Goal: Find specific page/section: Find specific page/section

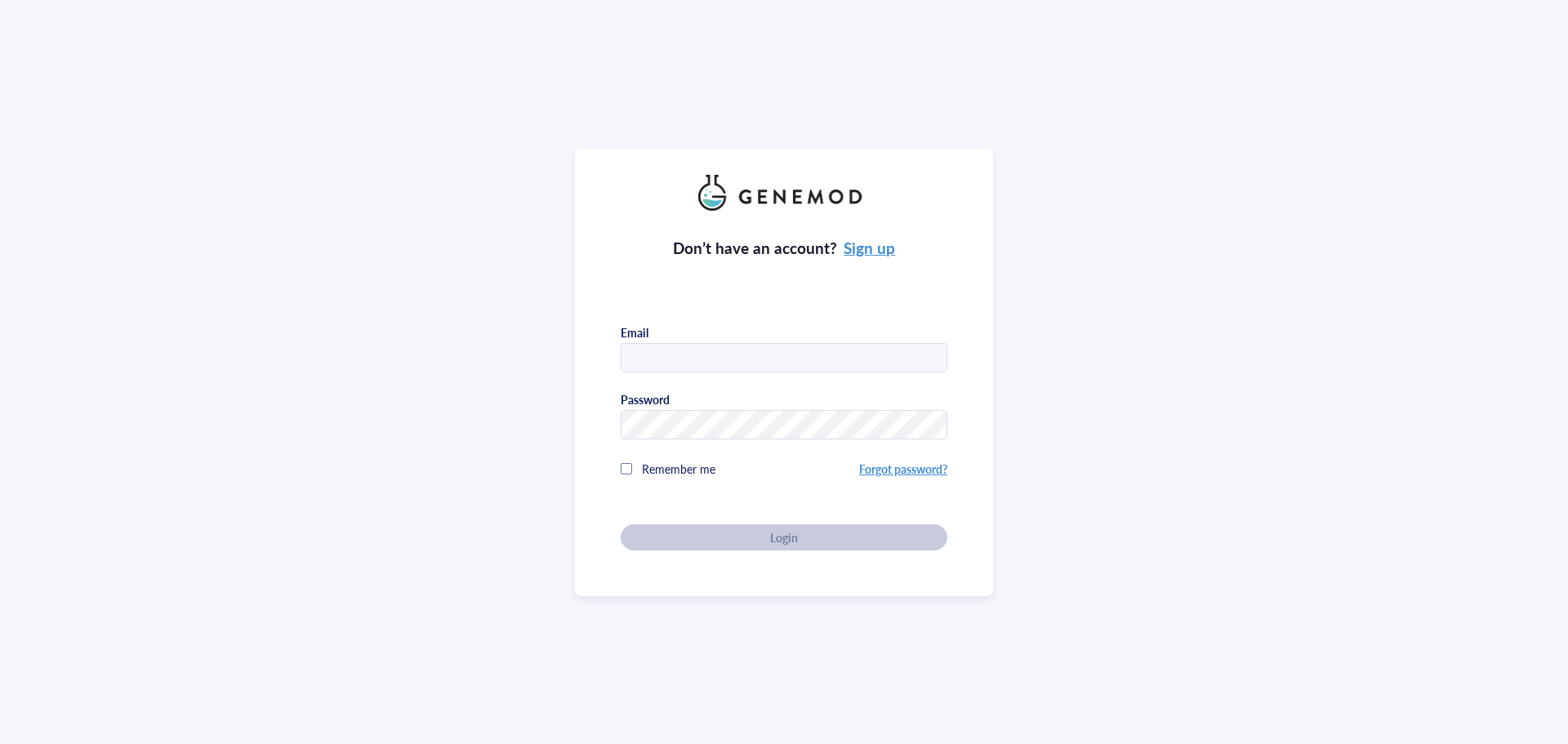
type input "[PERSON_NAME][EMAIL_ADDRESS][DOMAIN_NAME]"
click at [1087, 50] on div "Don’t have an account? Sign up Email [PERSON_NAME][EMAIL_ADDRESS][DOMAIN_NAME] …" at bounding box center [784, 372] width 1568 height 744
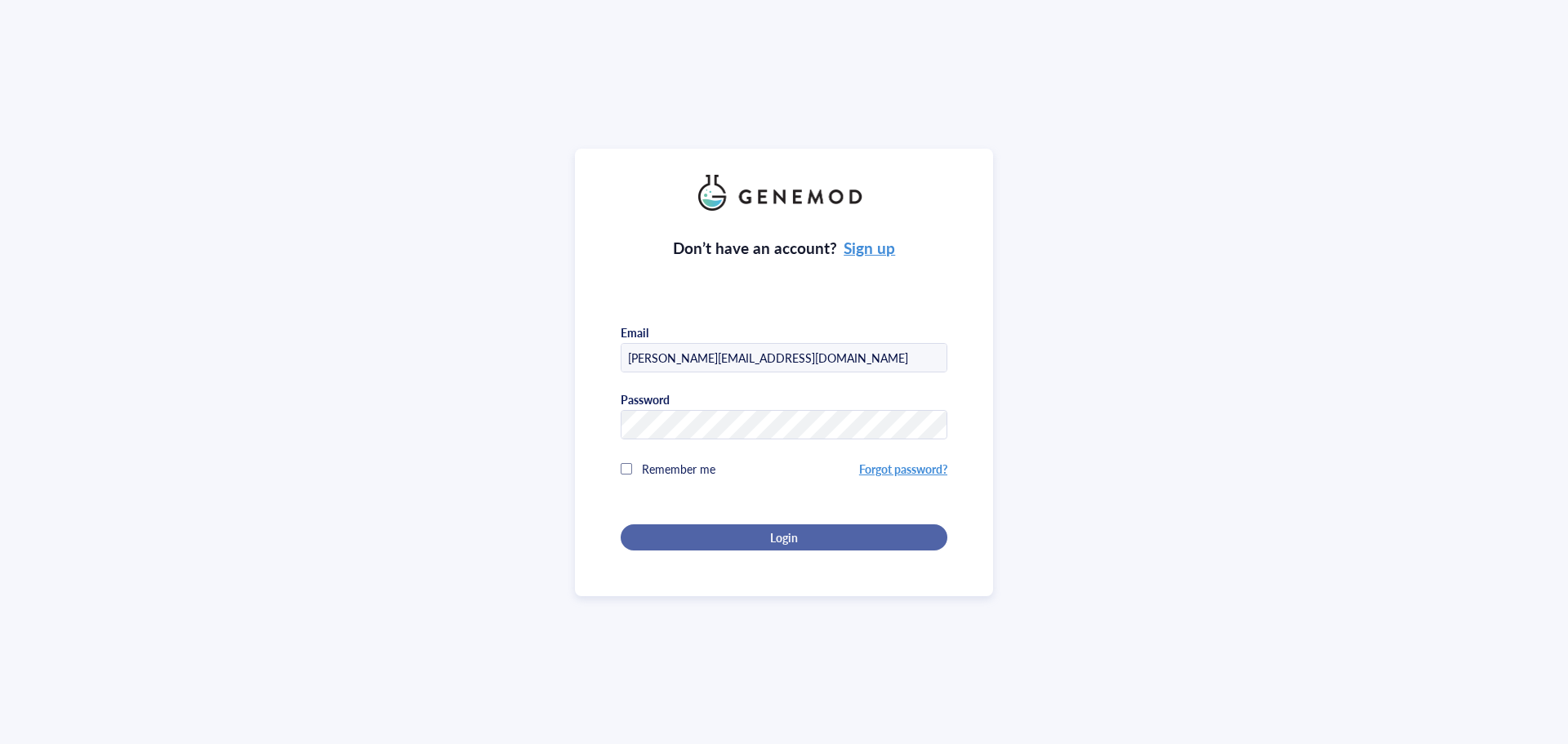
click at [728, 531] on div "Login" at bounding box center [784, 537] width 274 height 15
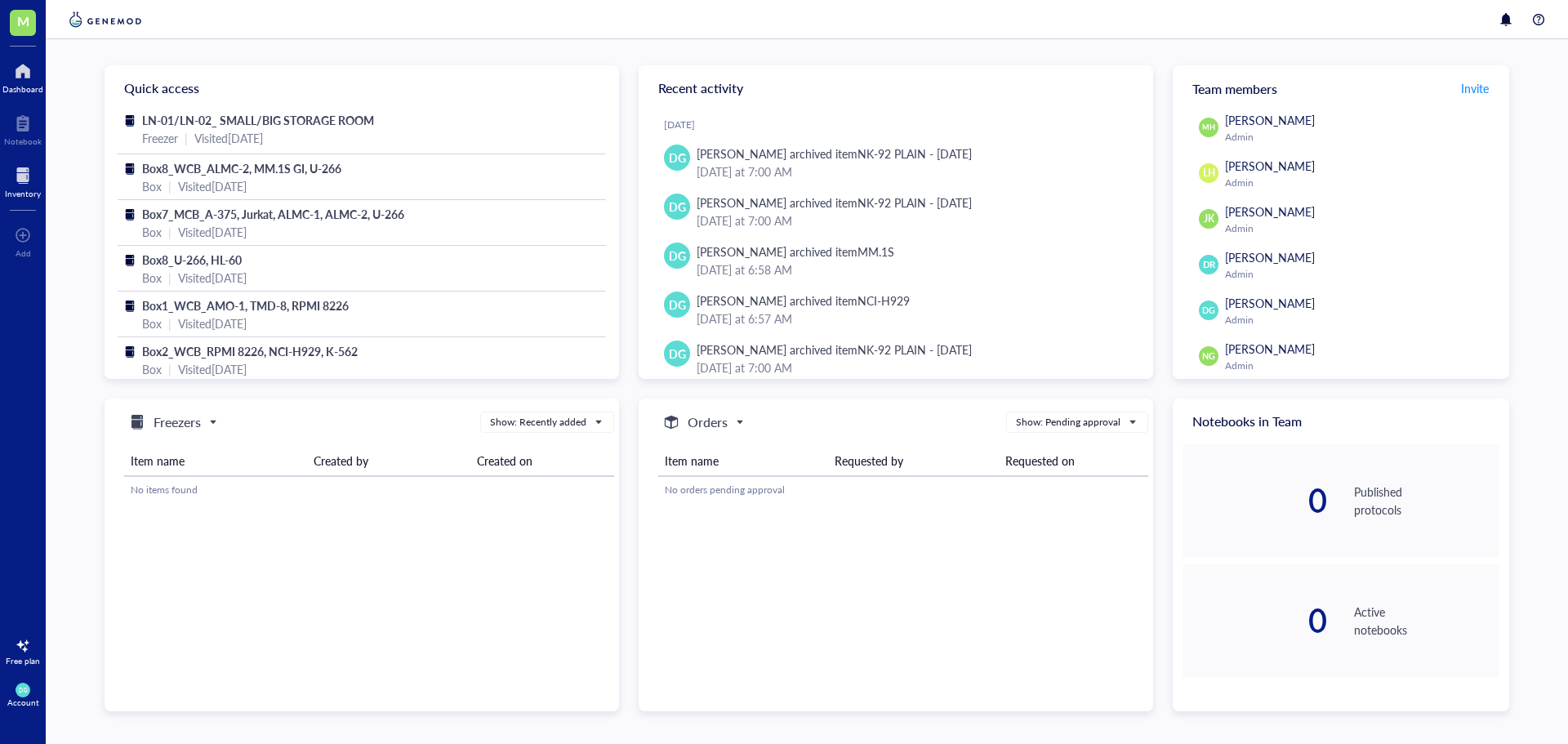
click at [30, 181] on div at bounding box center [22, 175] width 36 height 27
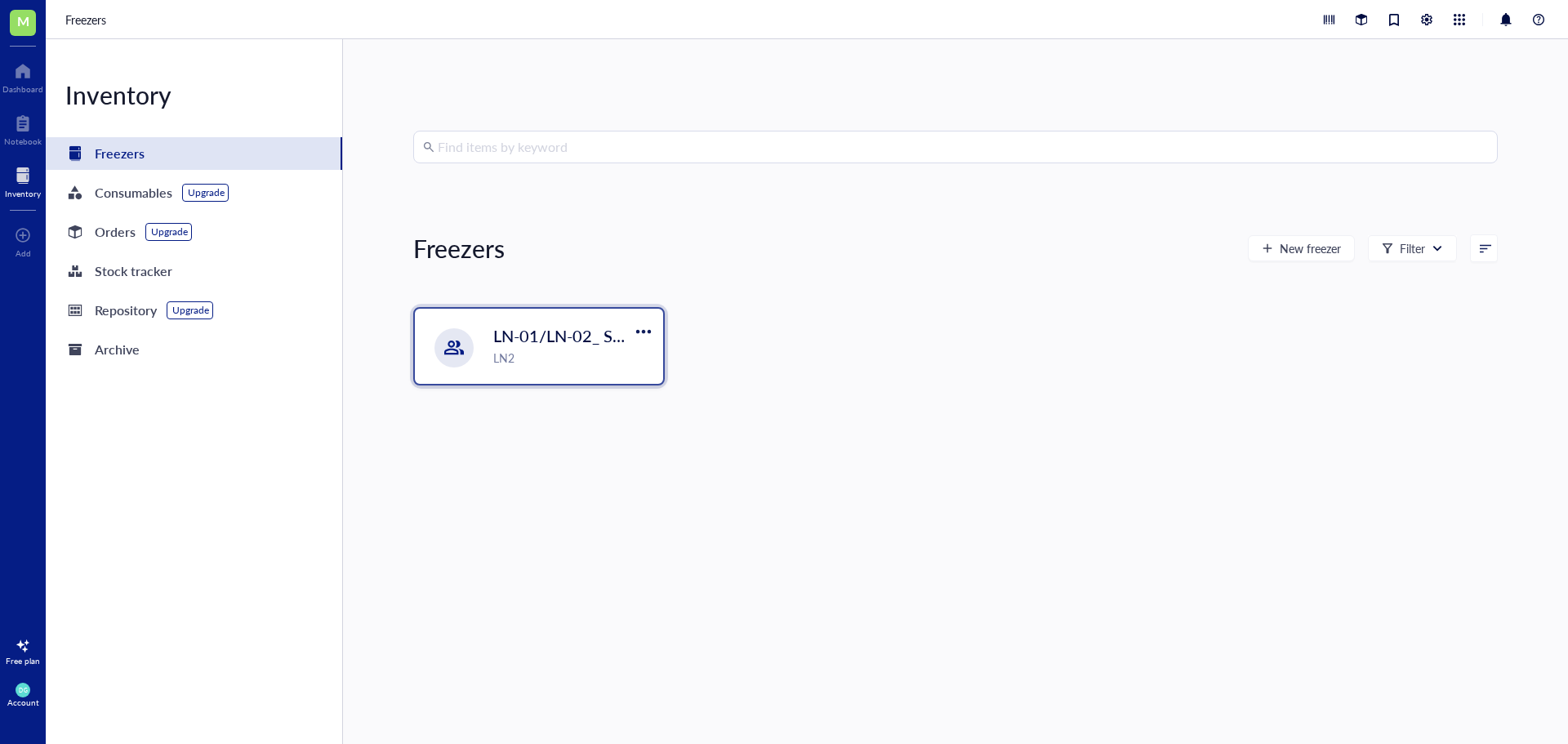
click at [496, 354] on div "LN2" at bounding box center [573, 358] width 160 height 18
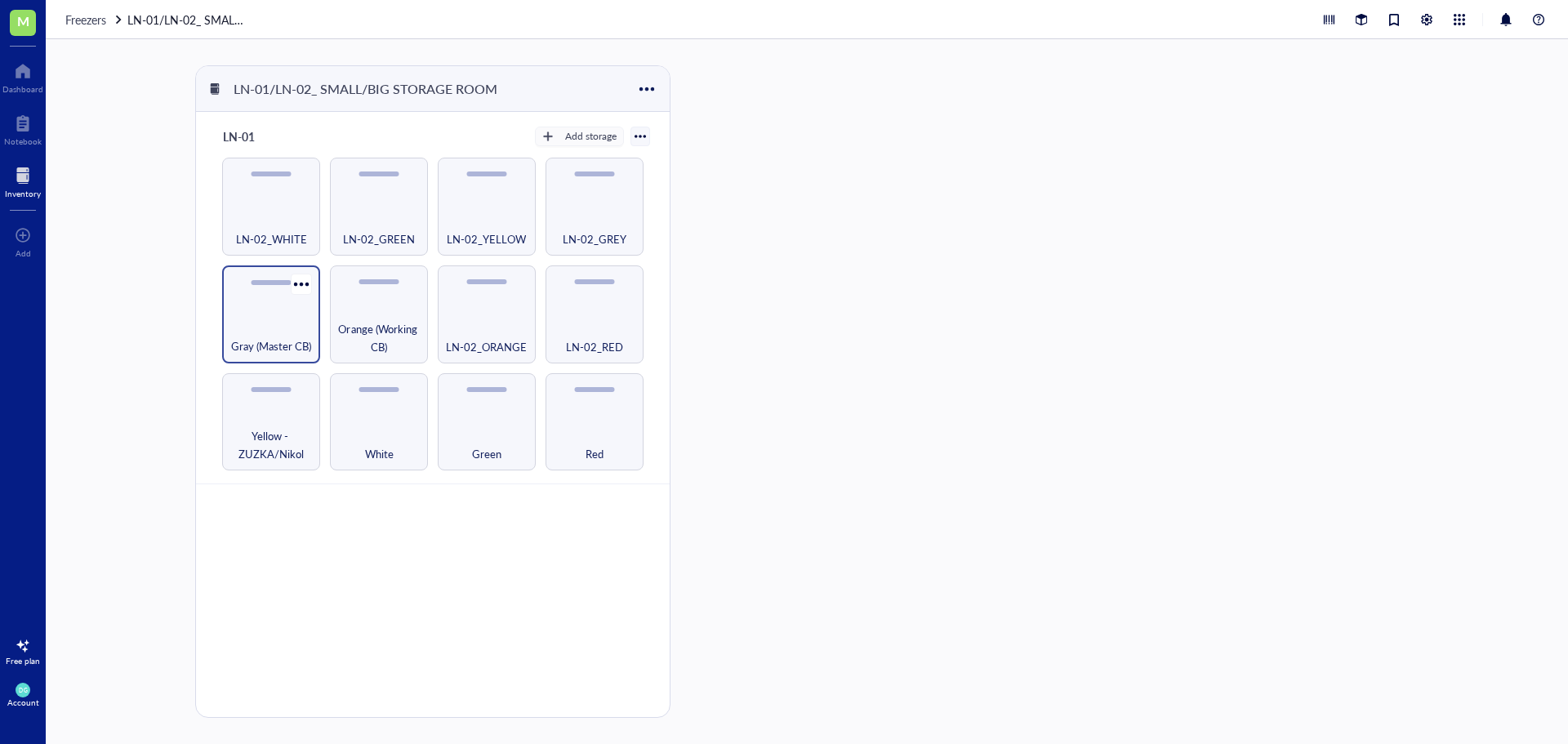
click at [262, 319] on div "Gray (Master CB)" at bounding box center [270, 336] width 82 height 36
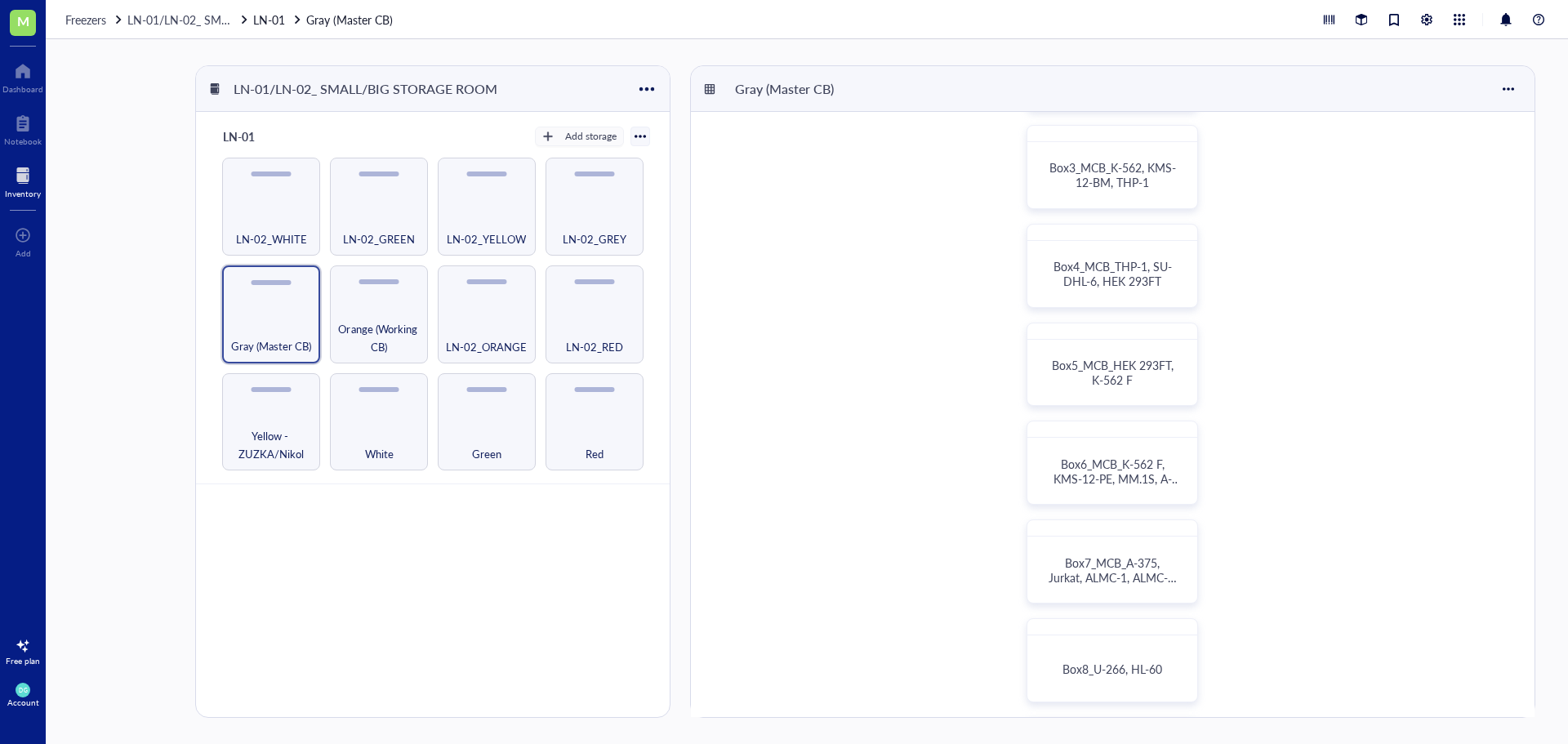
scroll to position [409, 0]
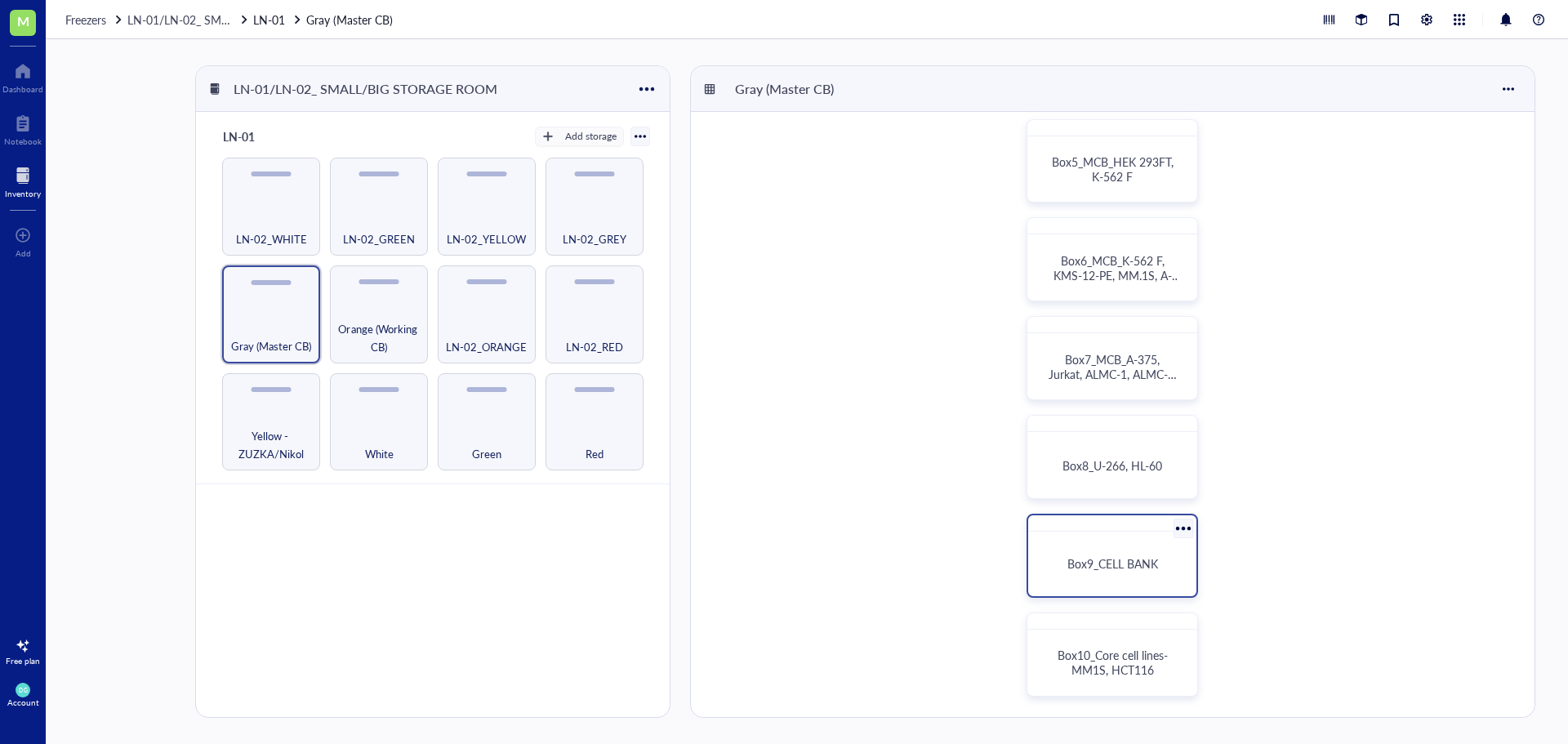
click at [1124, 542] on div "Box9_CELL BANK" at bounding box center [1112, 563] width 155 height 51
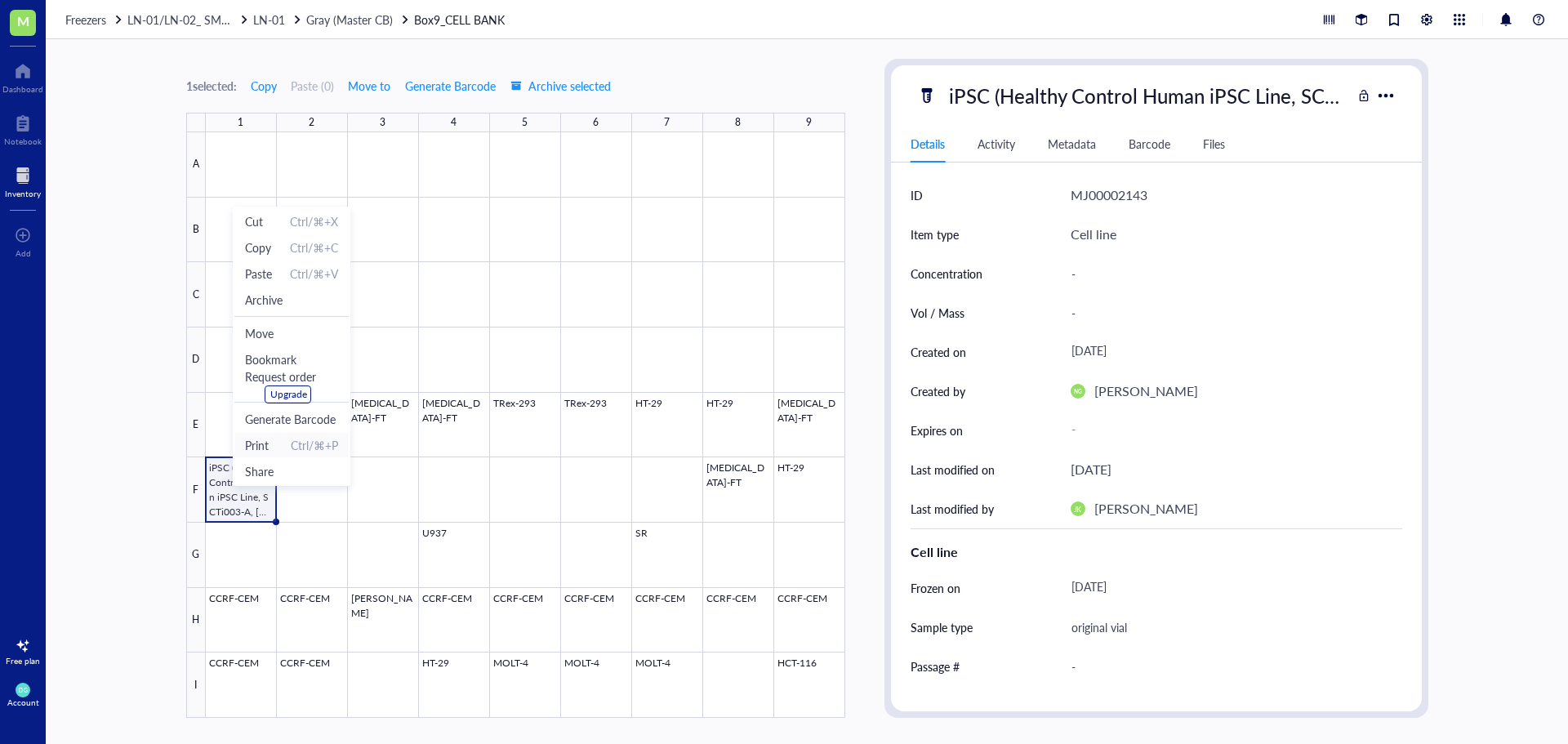
click at [277, 446] on span "Print Ctrl/⌘+P" at bounding box center [291, 445] width 93 height 18
click at [1476, 362] on div "1 selected: Copy Paste ( 0 ) Move to Generate Barcode Archive selected 1 2 3 4 …" at bounding box center [806, 391] width 1522 height 705
click at [323, 18] on span "Gray (Master CB)" at bounding box center [349, 19] width 86 height 16
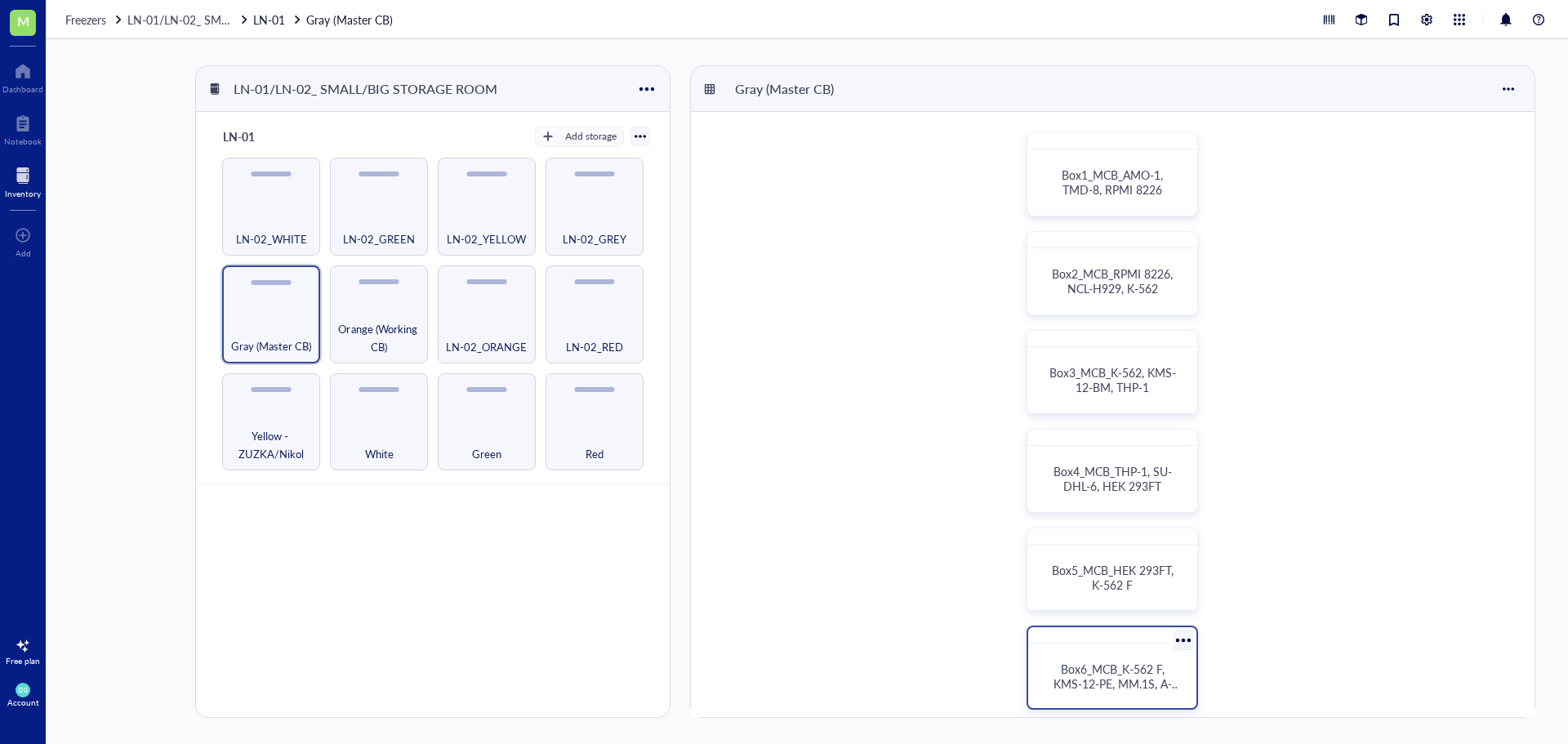
scroll to position [409, 0]
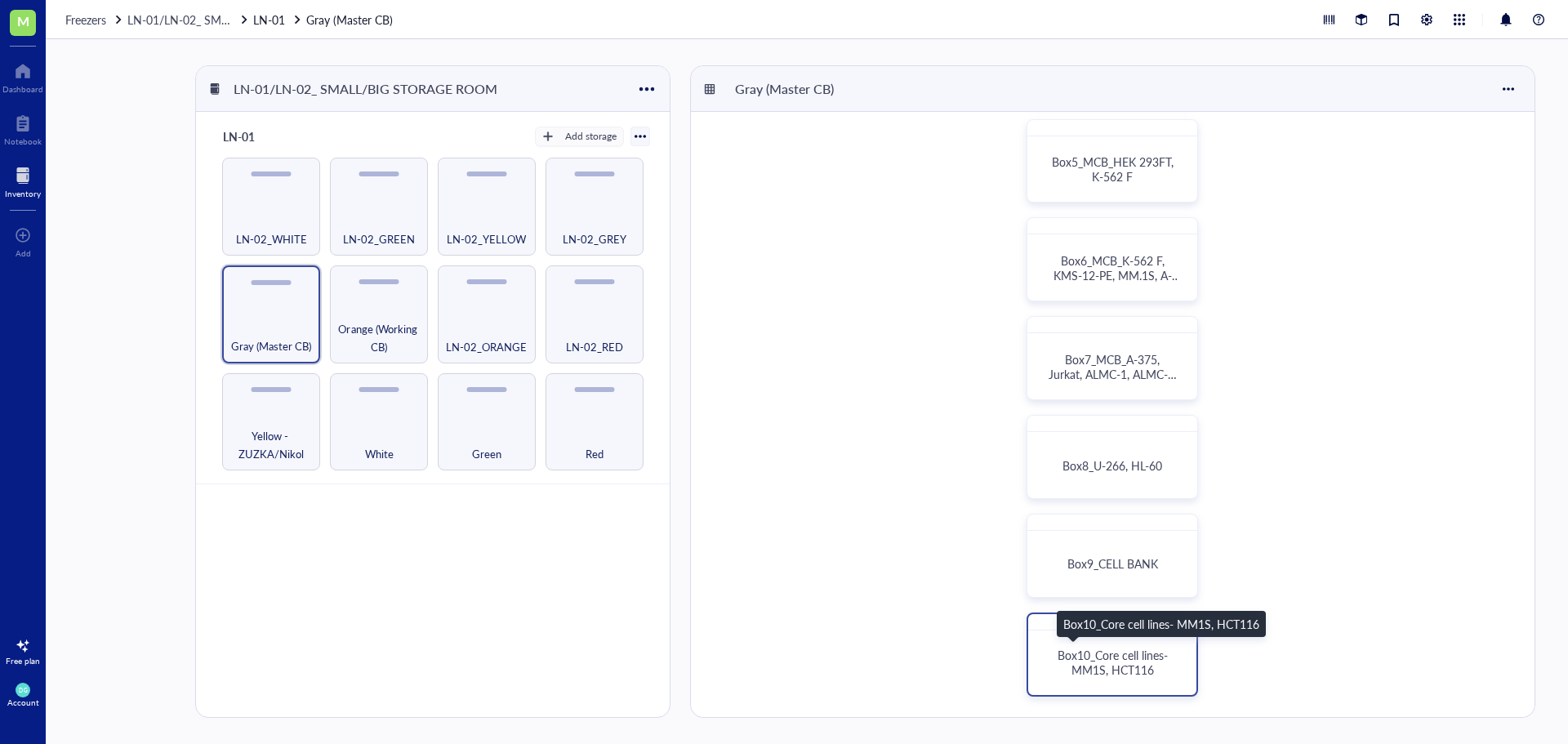
click at [1113, 662] on span "Box10_Core cell lines- MM1S, HCT116" at bounding box center [1114, 662] width 114 height 31
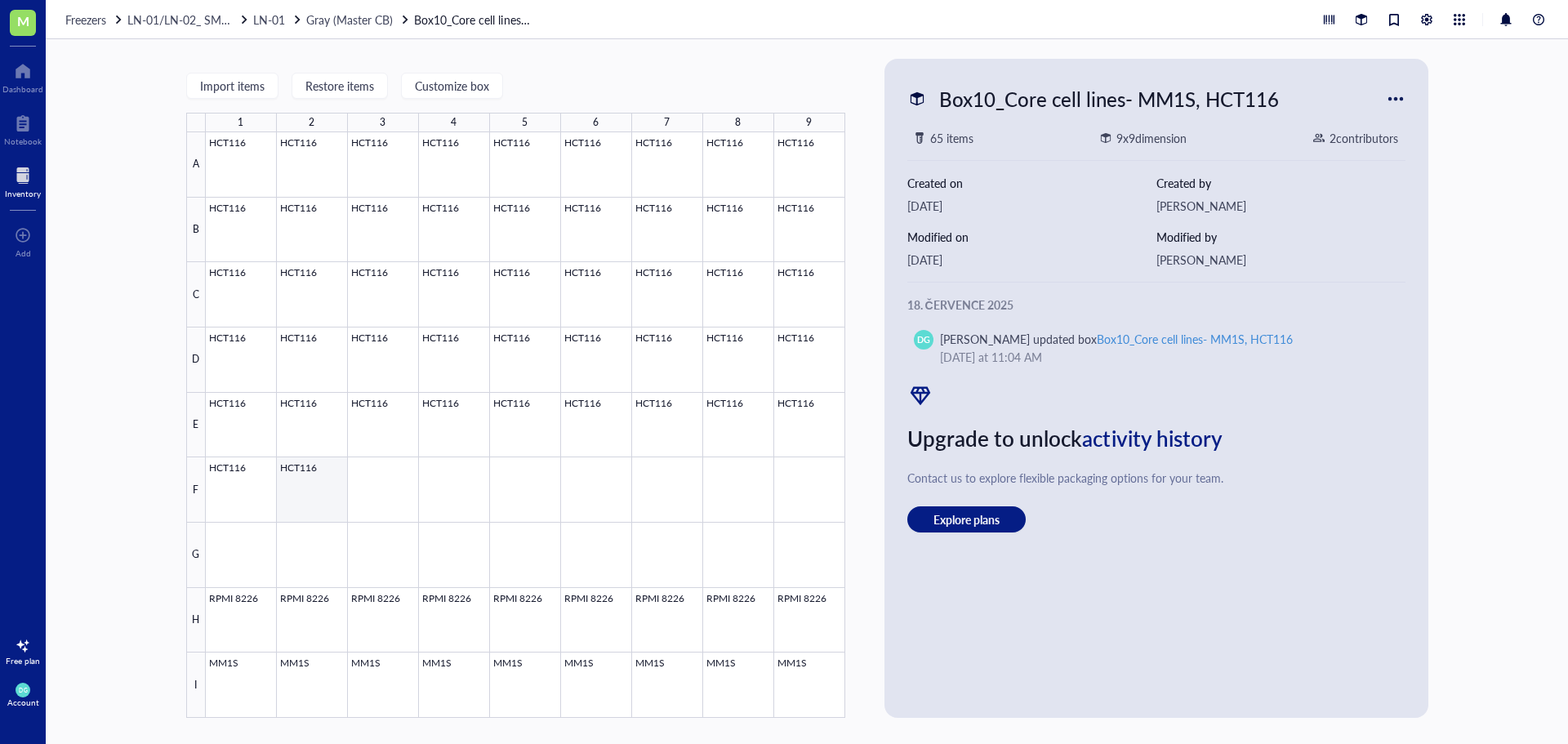
click at [310, 463] on div at bounding box center [526, 424] width 640 height 585
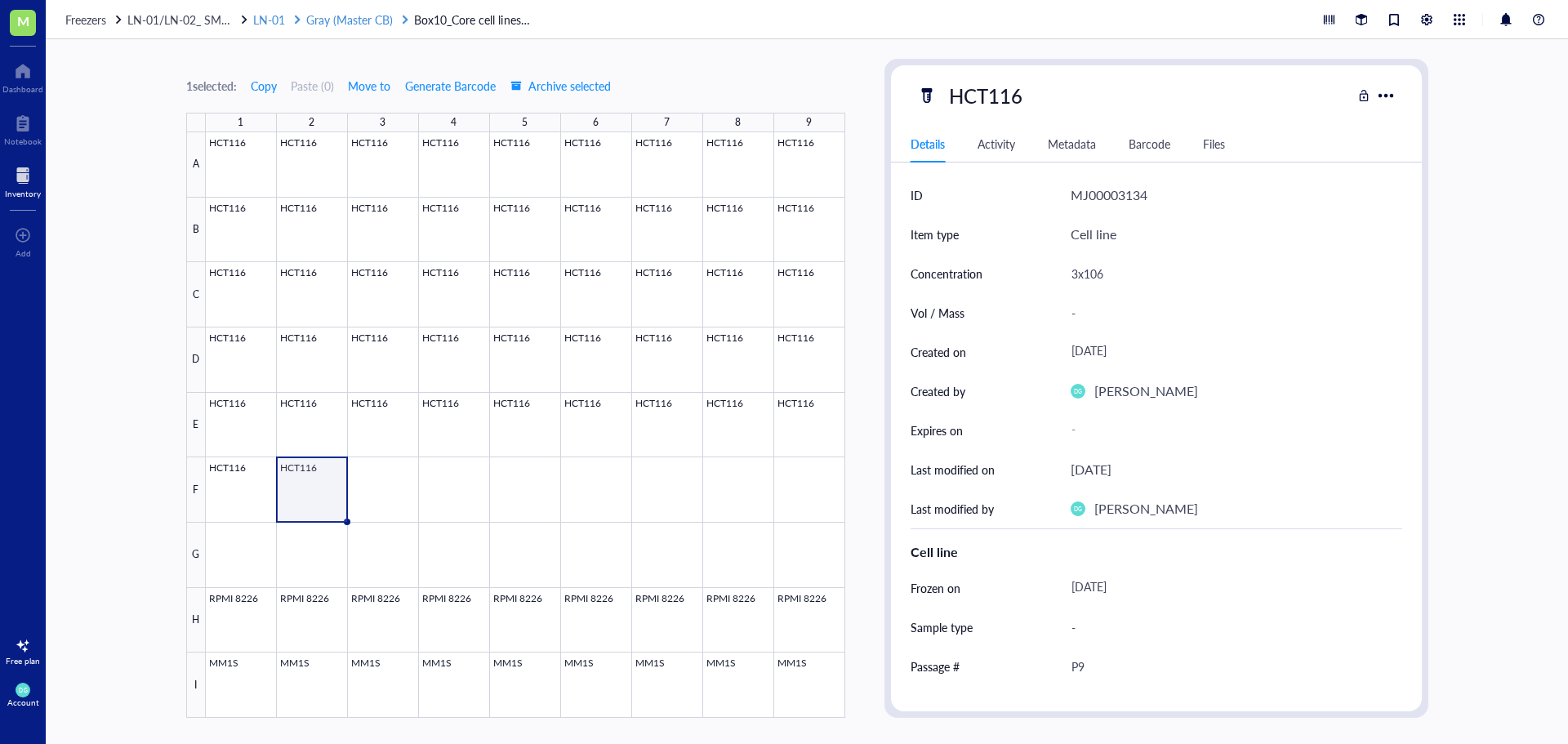
click at [336, 22] on span "Gray (Master CB)" at bounding box center [349, 19] width 86 height 16
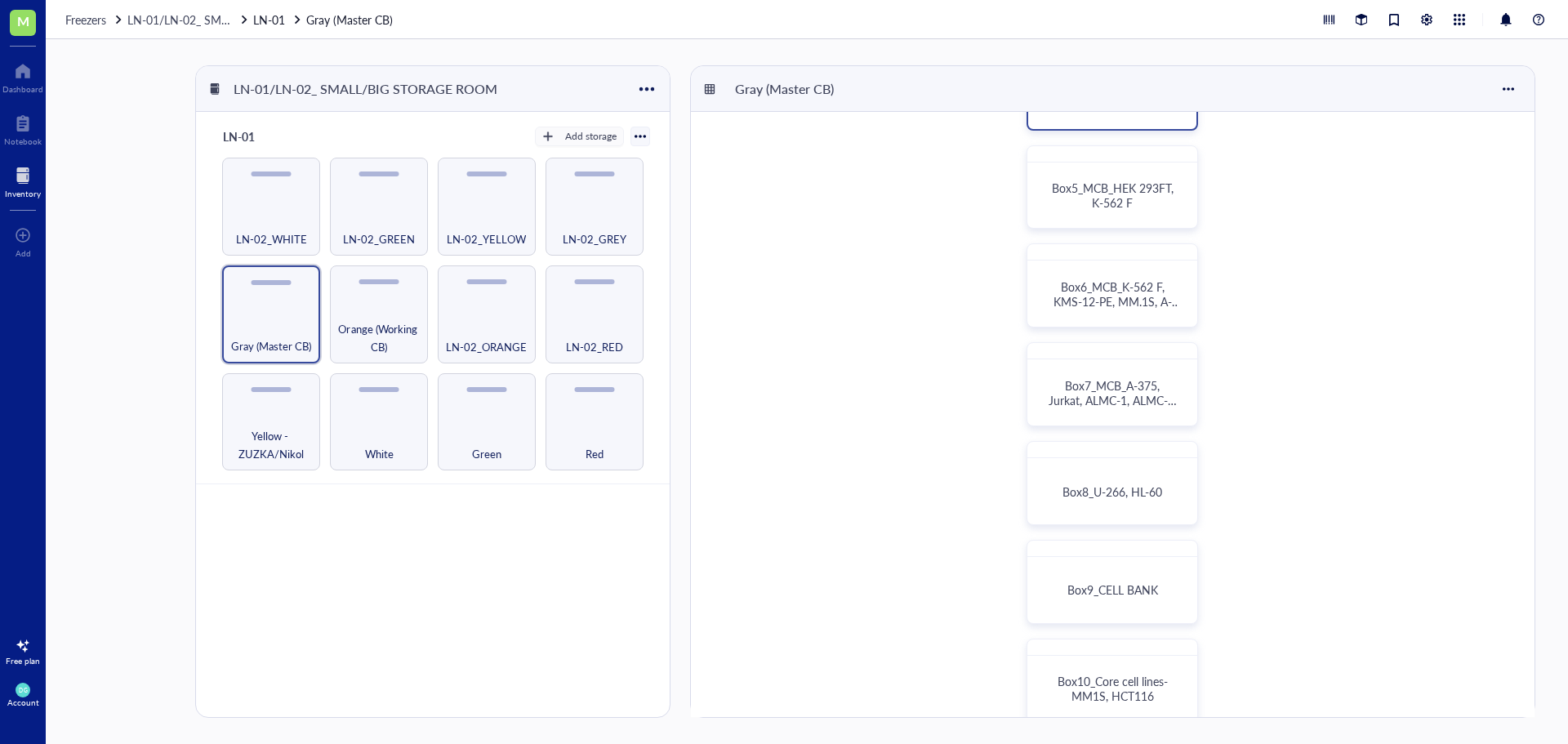
scroll to position [409, 0]
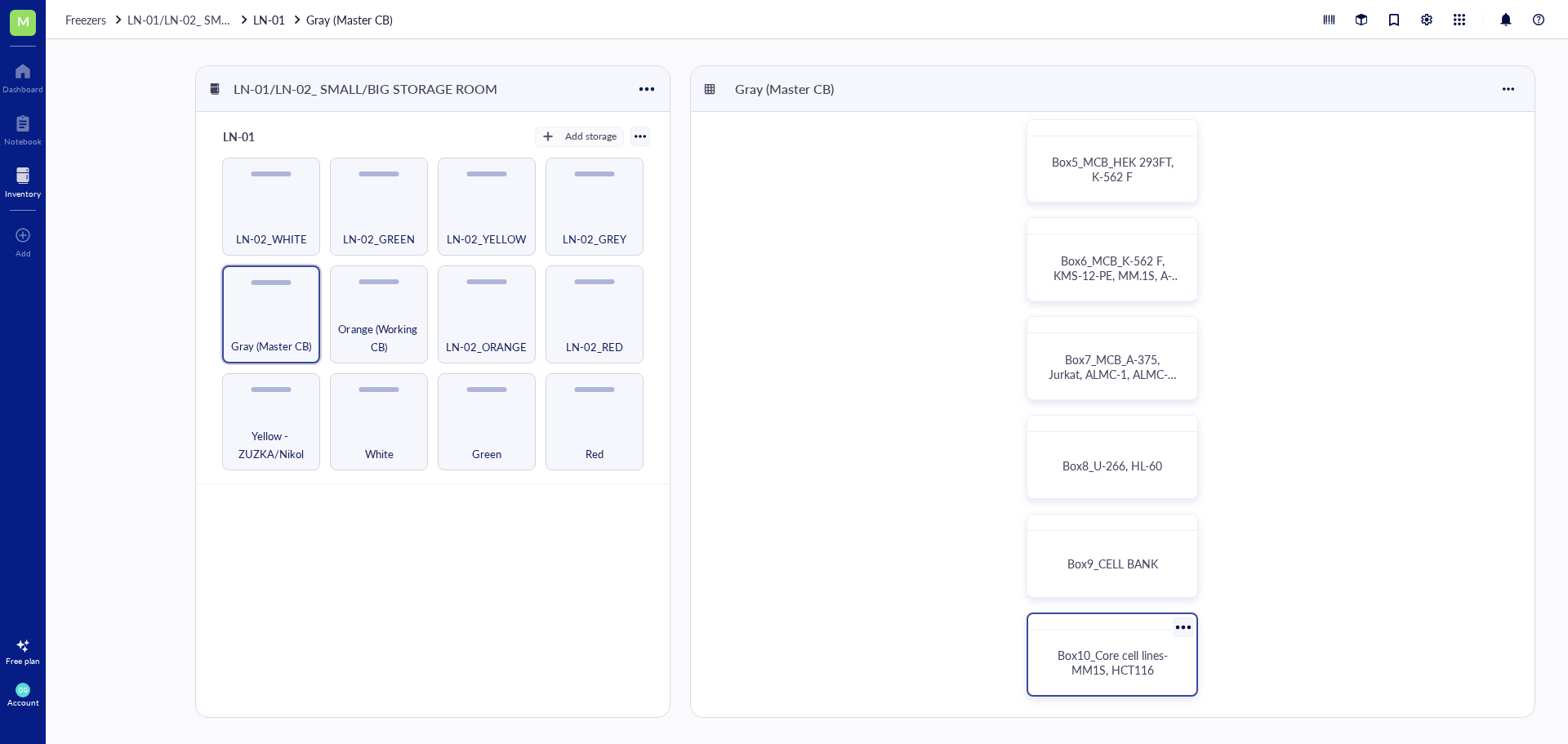
click at [1143, 659] on span "Box10_Core cell lines- MM1S, HCT116" at bounding box center [1114, 662] width 114 height 31
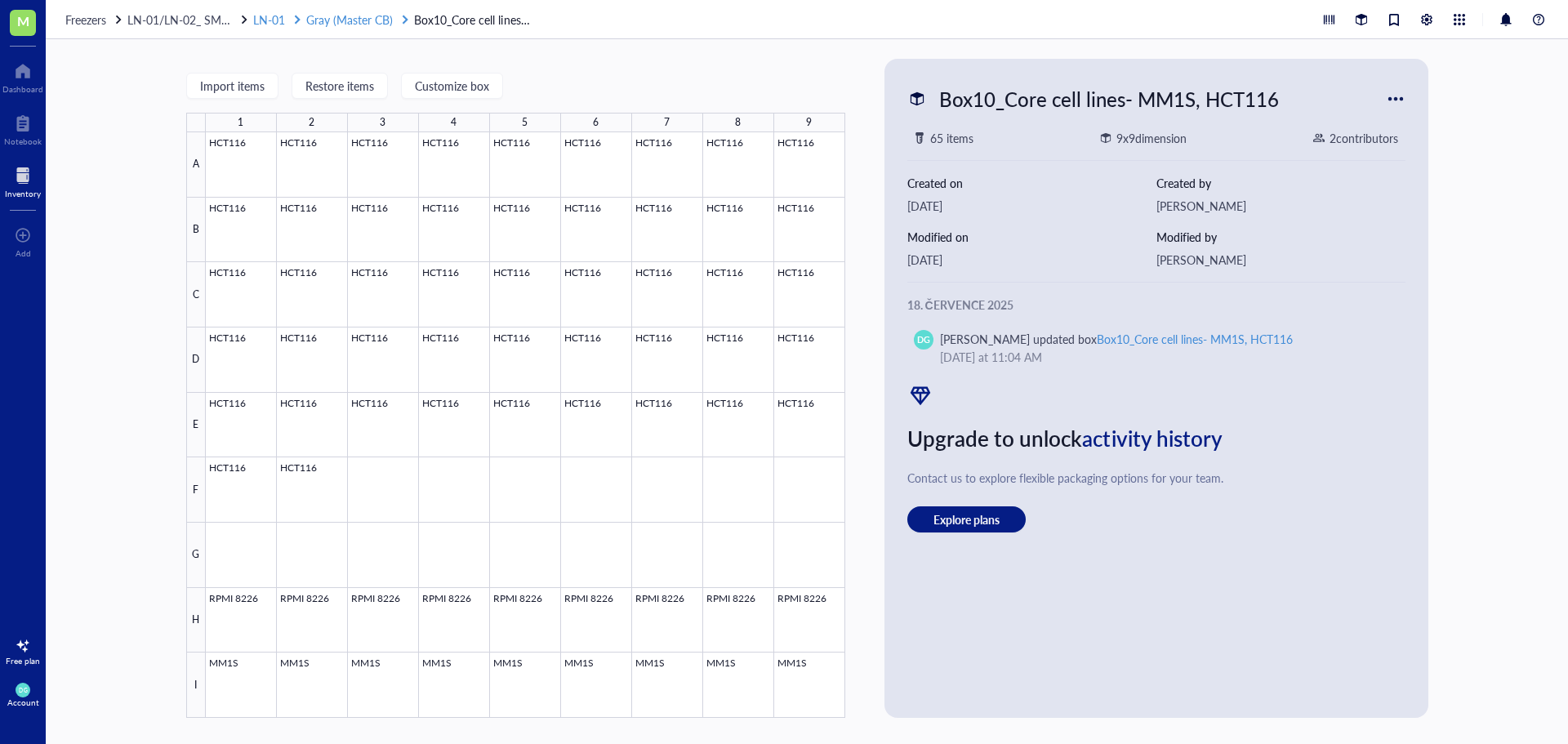
click at [346, 14] on span "Gray (Master CB)" at bounding box center [349, 19] width 86 height 16
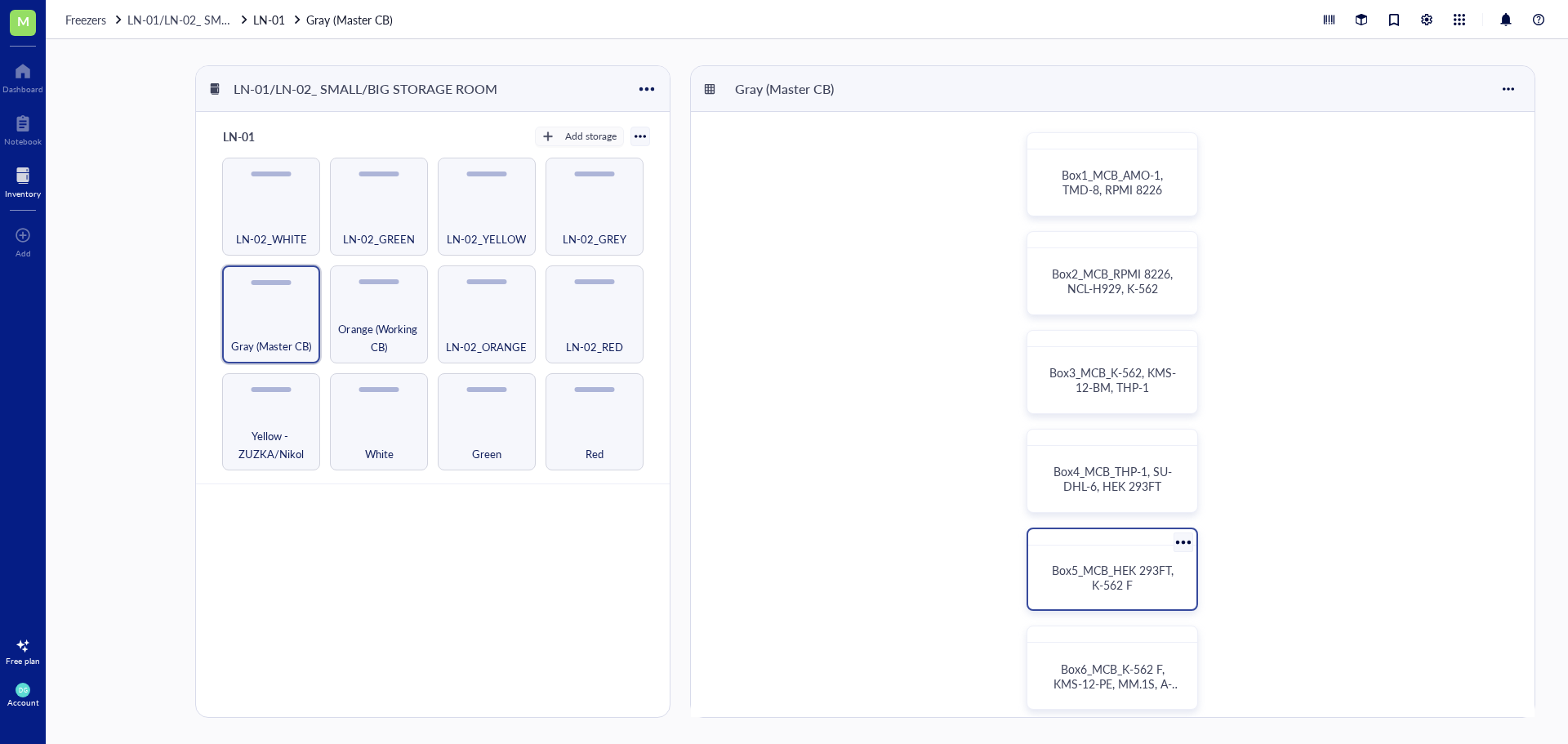
scroll to position [409, 0]
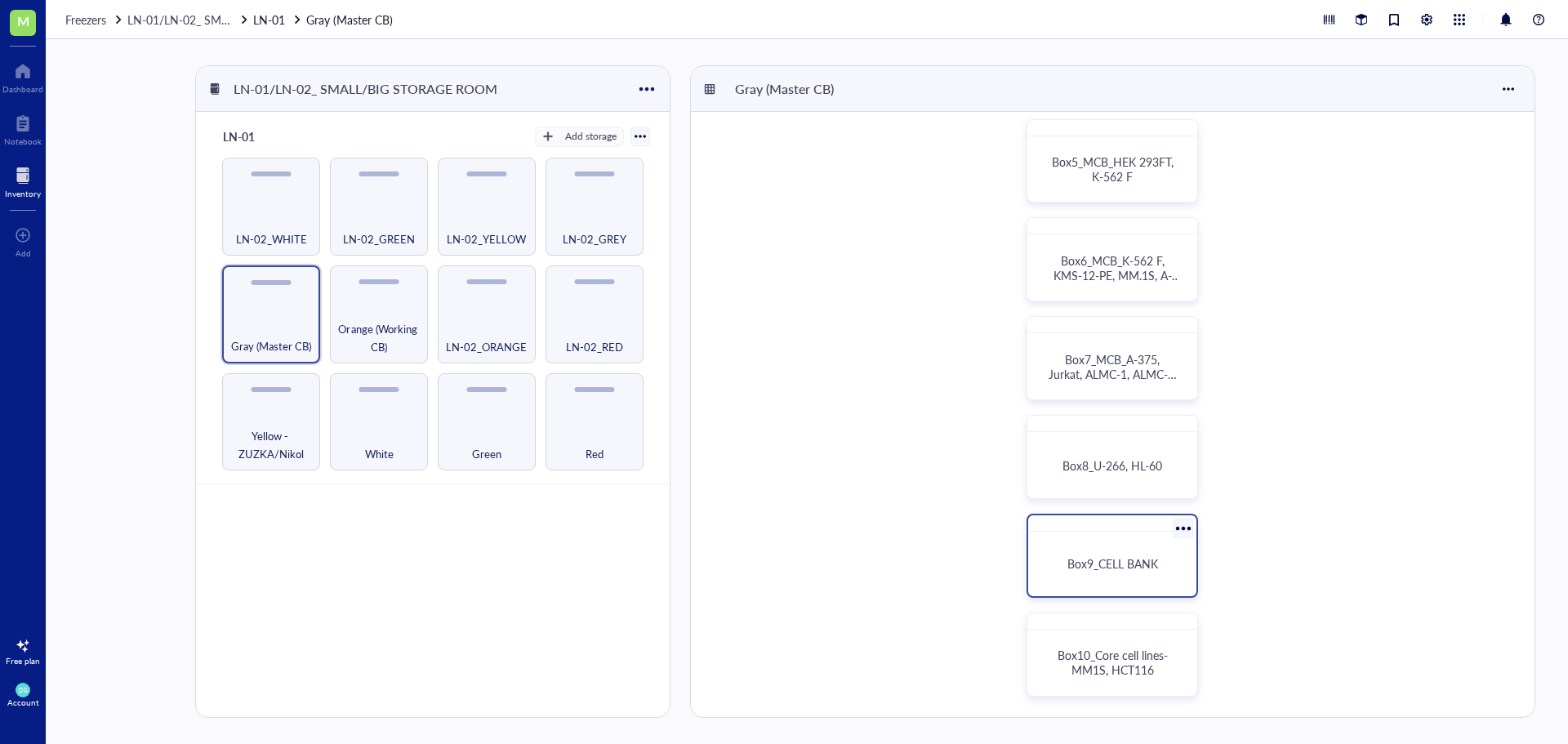
click at [1137, 564] on span "Box9_CELL BANK" at bounding box center [1113, 563] width 91 height 16
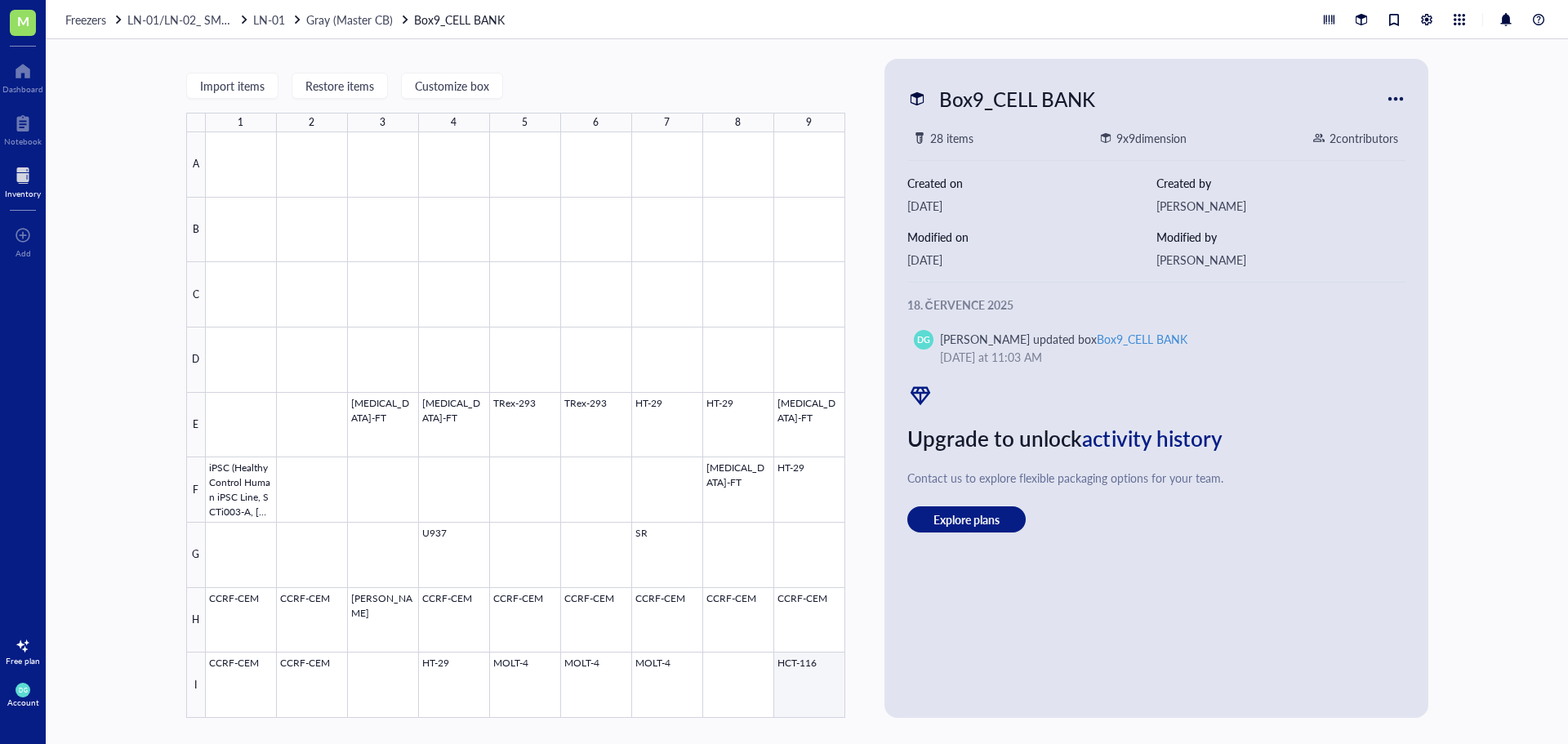
click at [814, 690] on div at bounding box center [526, 424] width 640 height 585
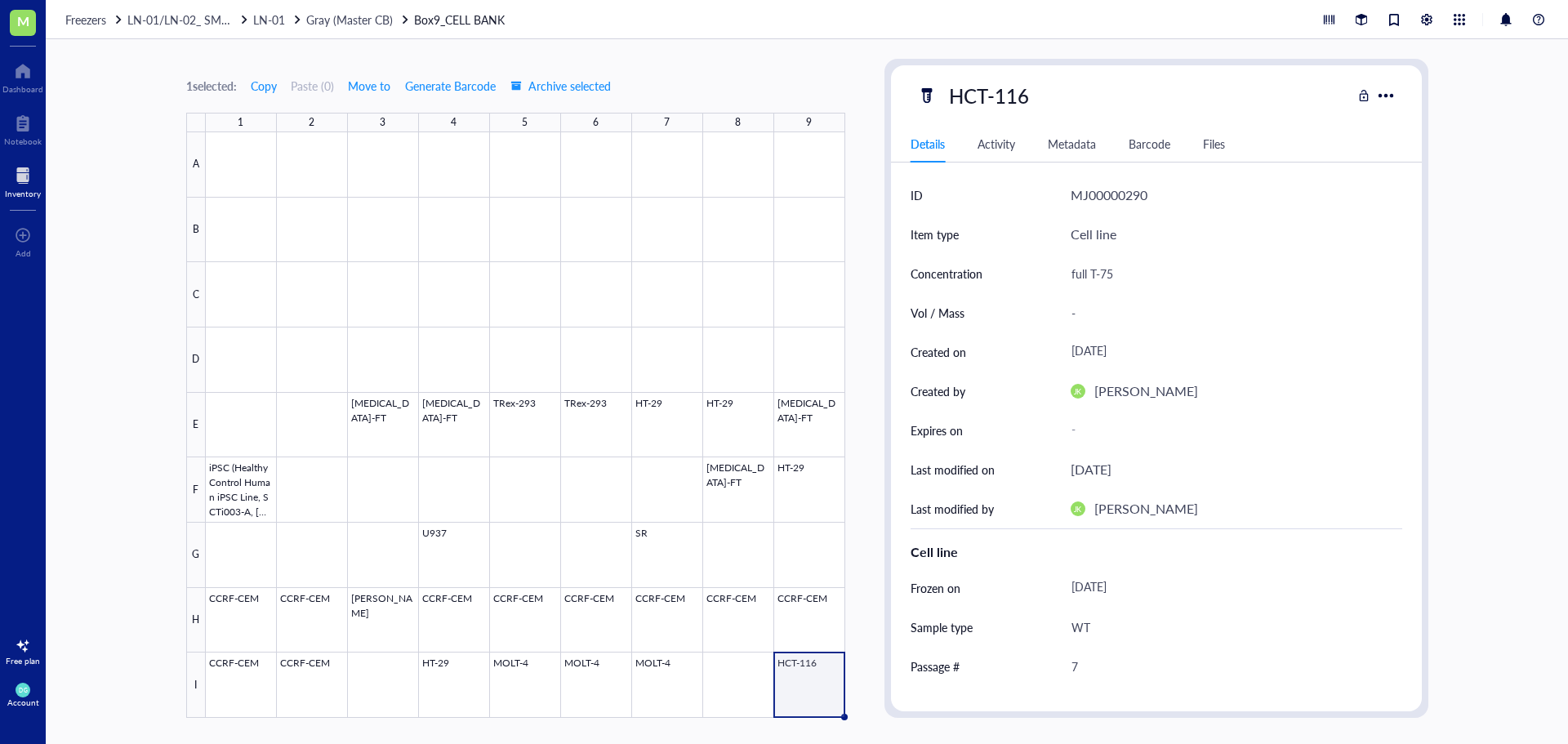
click at [1044, 580] on div "Frozen on [DATE]" at bounding box center [1157, 587] width 492 height 39
click at [366, 23] on span "Gray (Master CB)" at bounding box center [349, 19] width 86 height 16
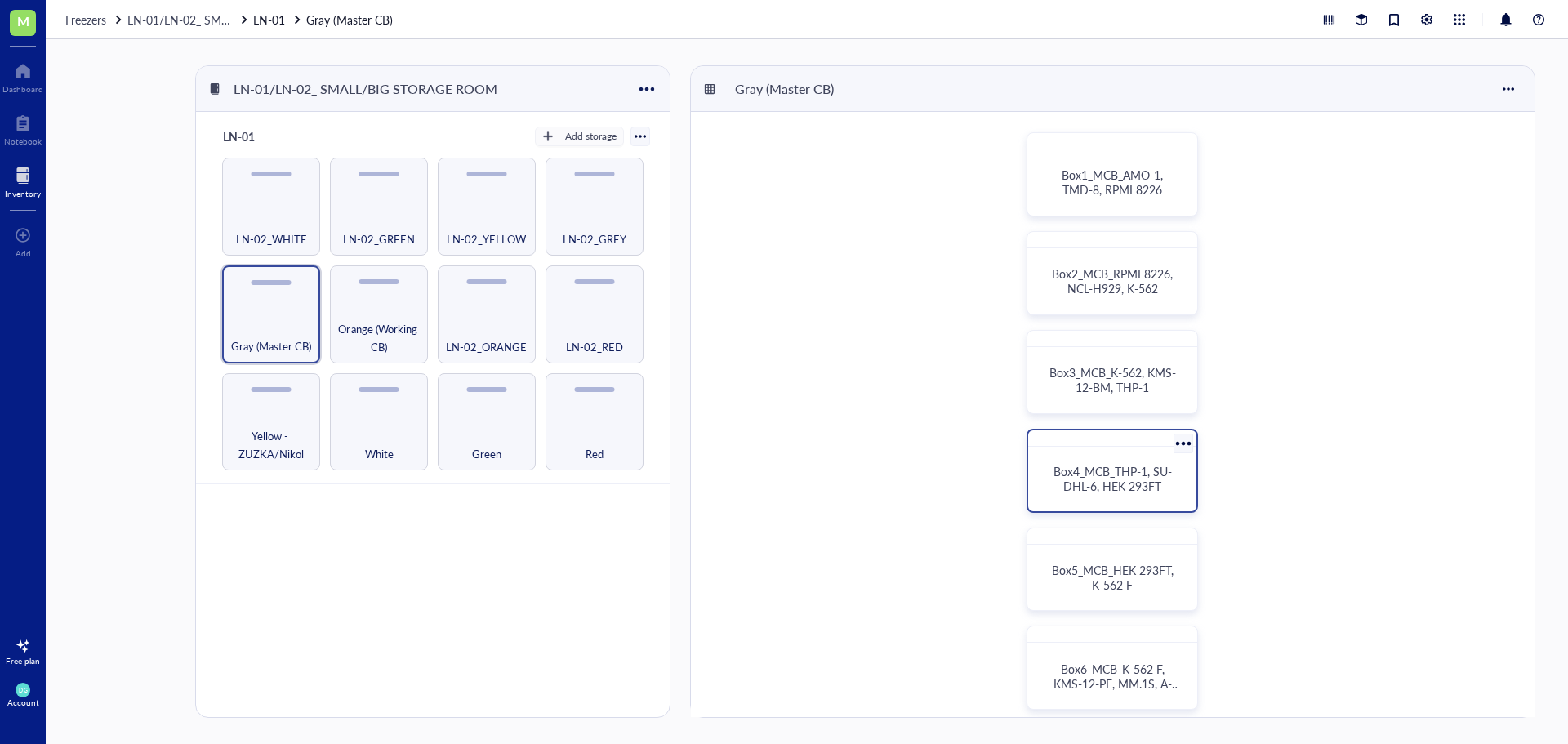
scroll to position [409, 0]
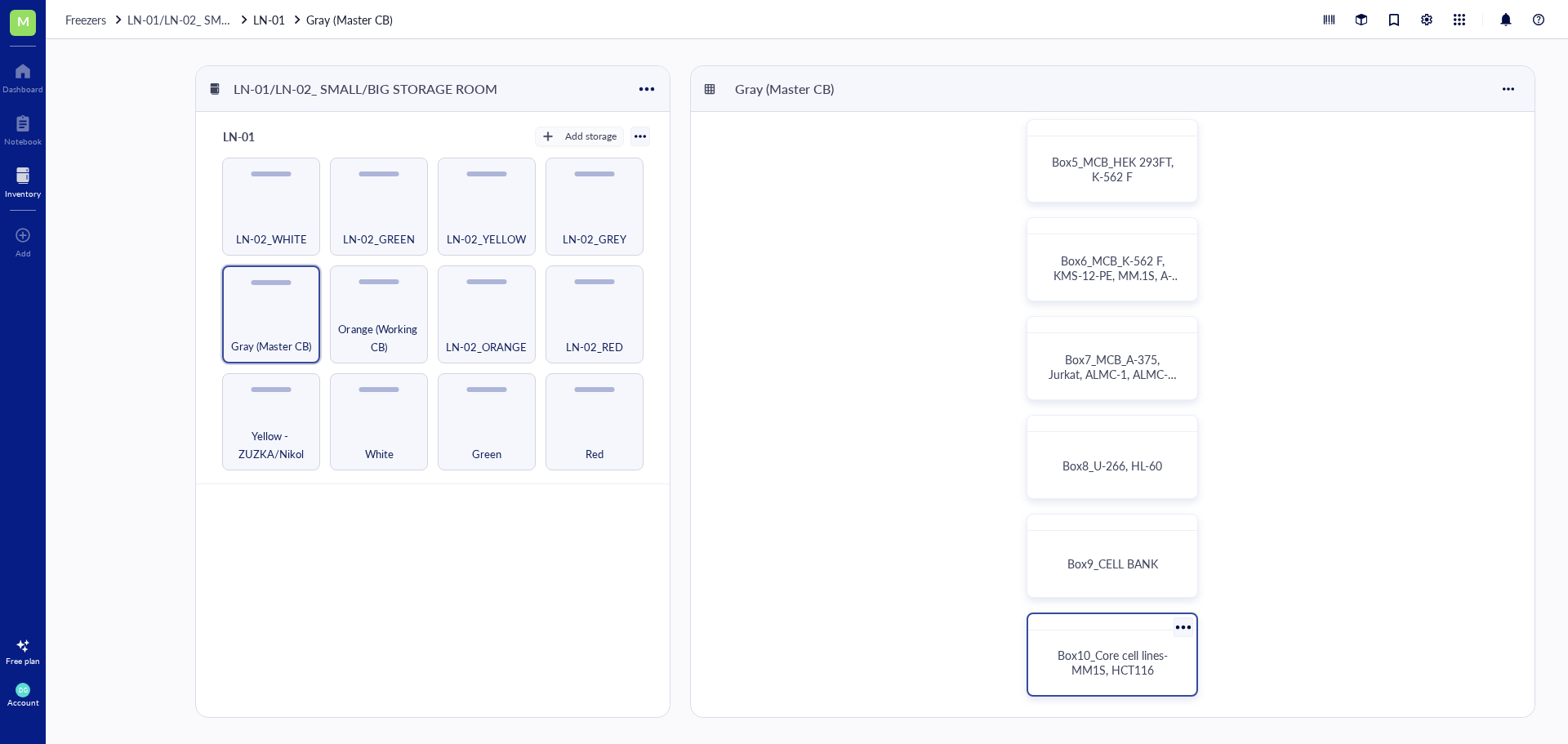
click at [1075, 668] on span "Box10_Core cell lines- MM1S, HCT116" at bounding box center [1114, 662] width 114 height 31
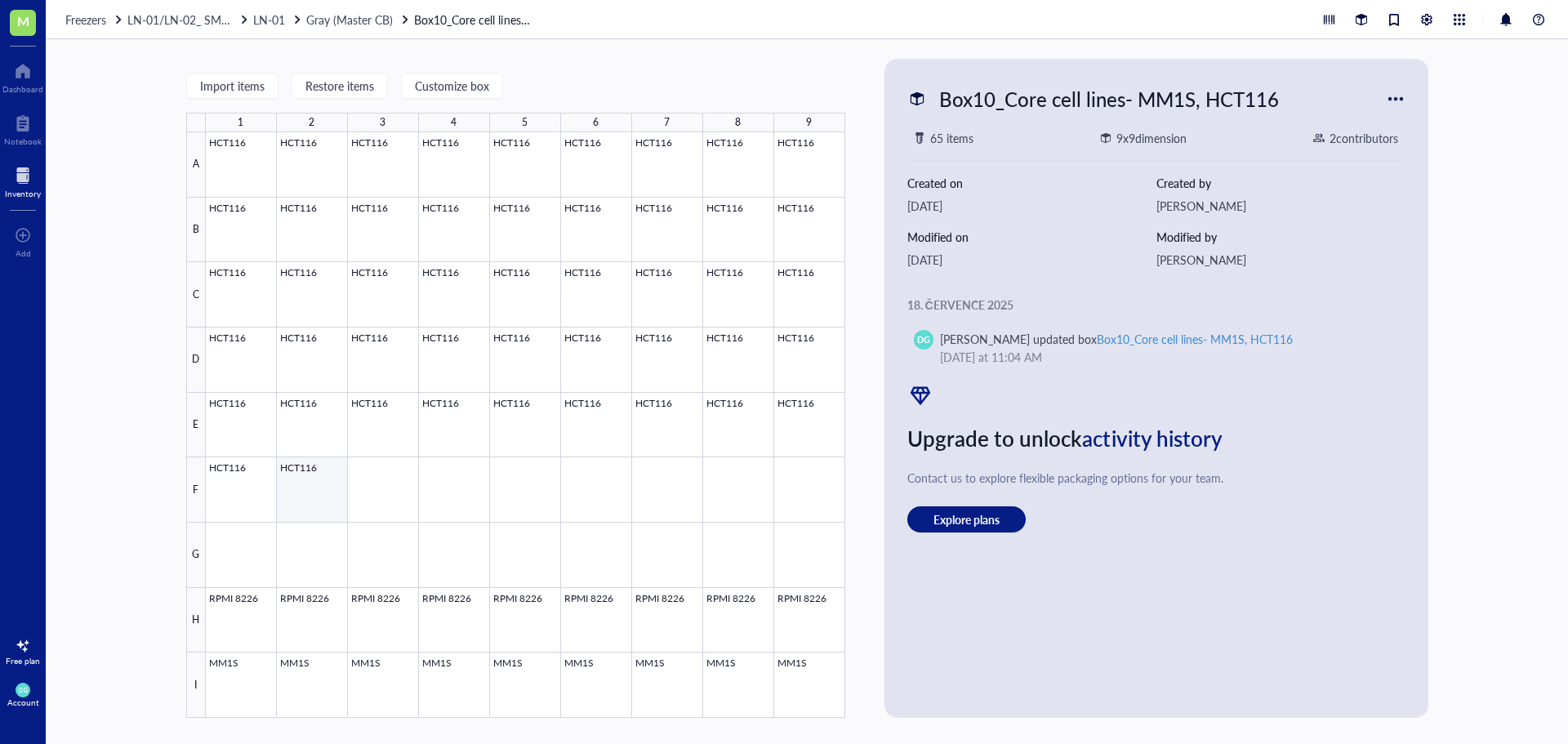
click at [304, 492] on div at bounding box center [526, 424] width 640 height 585
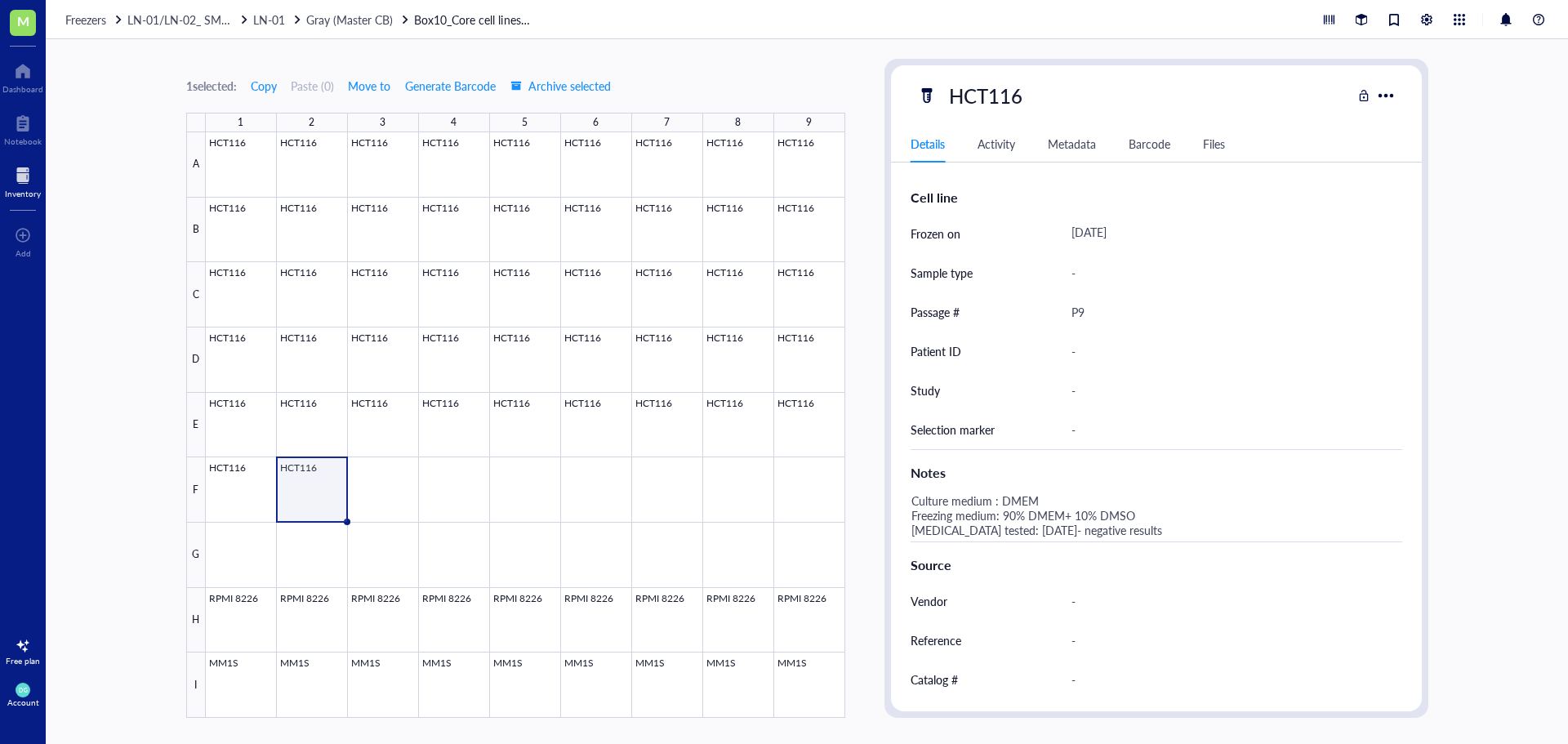
scroll to position [473, 0]
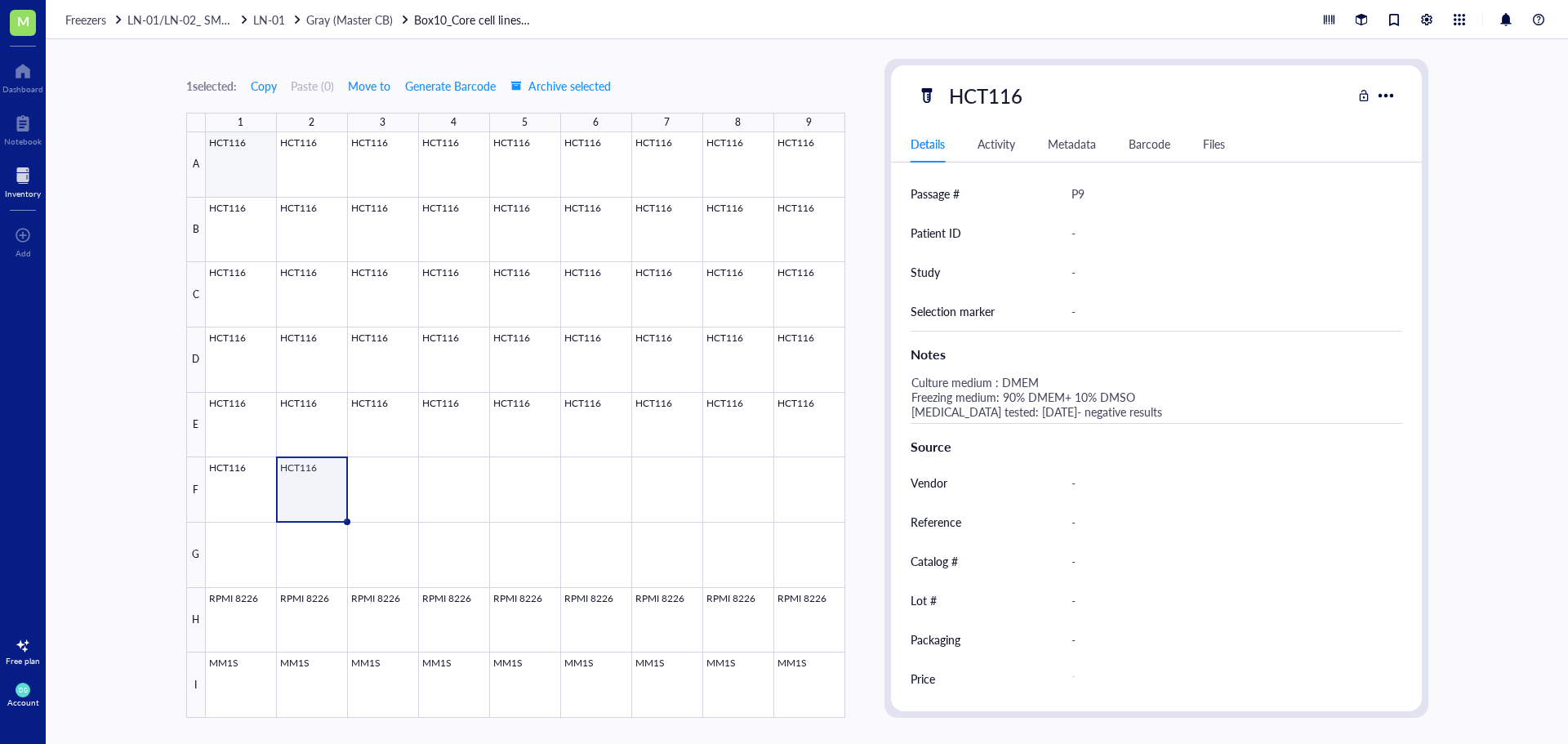
click at [247, 170] on div at bounding box center [526, 424] width 640 height 585
click at [374, 157] on div at bounding box center [526, 424] width 640 height 585
